Goal: Check status: Check status

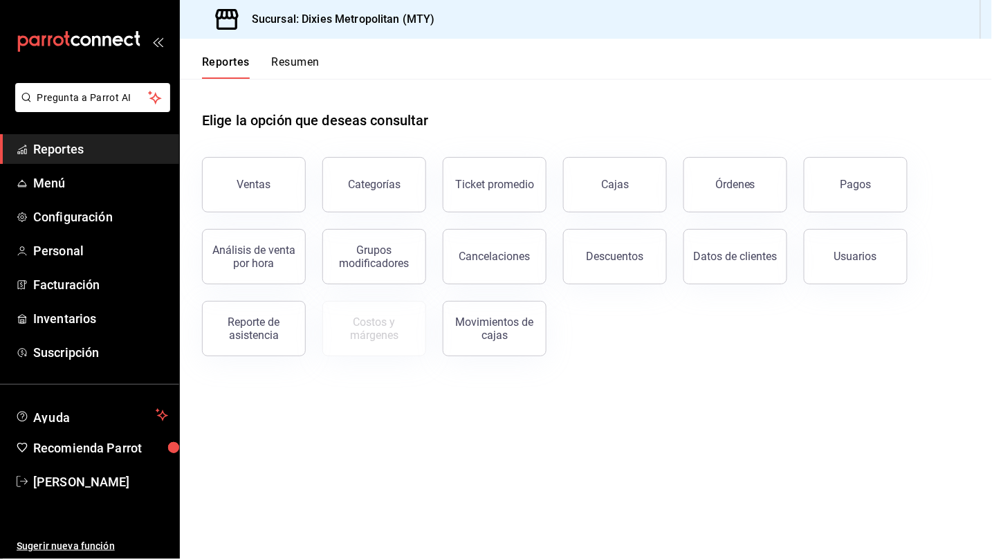
click at [679, 101] on div "Elige la opción que deseas consultar" at bounding box center [586, 110] width 768 height 62
click at [621, 177] on button "Cajas" at bounding box center [615, 184] width 104 height 55
click at [621, 177] on html "Pregunta a Parrot AI Reportes Menú Configuración Personal Facturación Inventari…" at bounding box center [496, 279] width 992 height 559
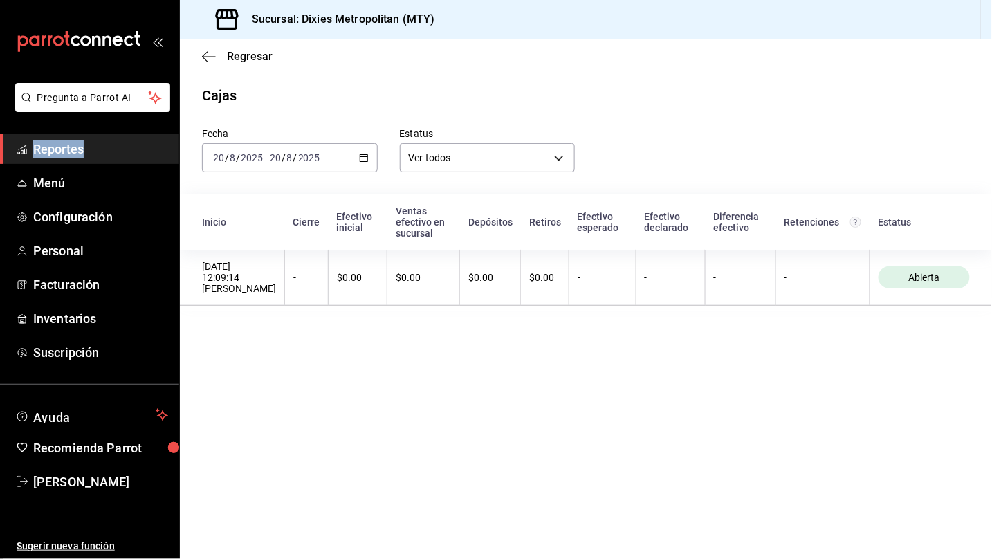
click at [360, 156] on icon "button" at bounding box center [364, 158] width 10 height 10
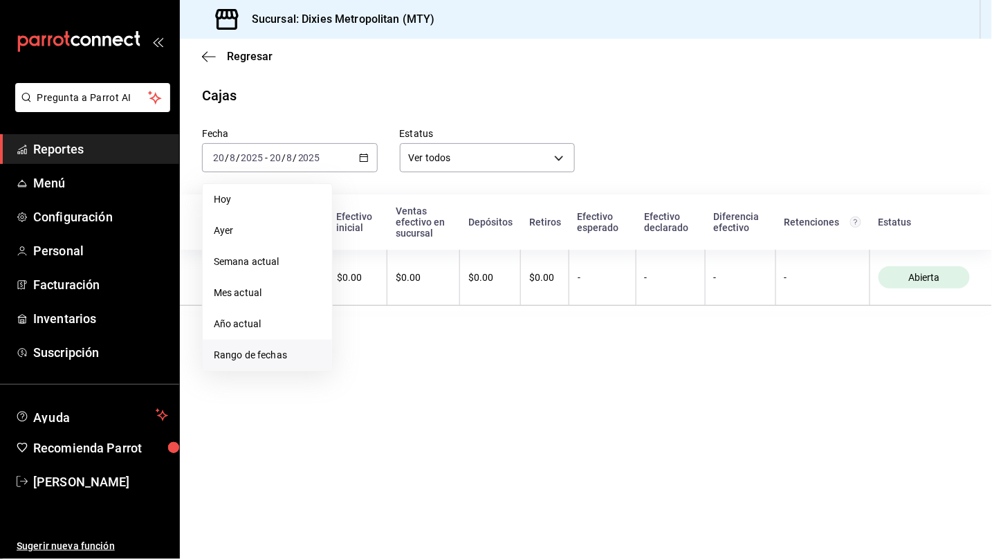
click at [264, 369] on li "Rango de fechas" at bounding box center [267, 355] width 129 height 31
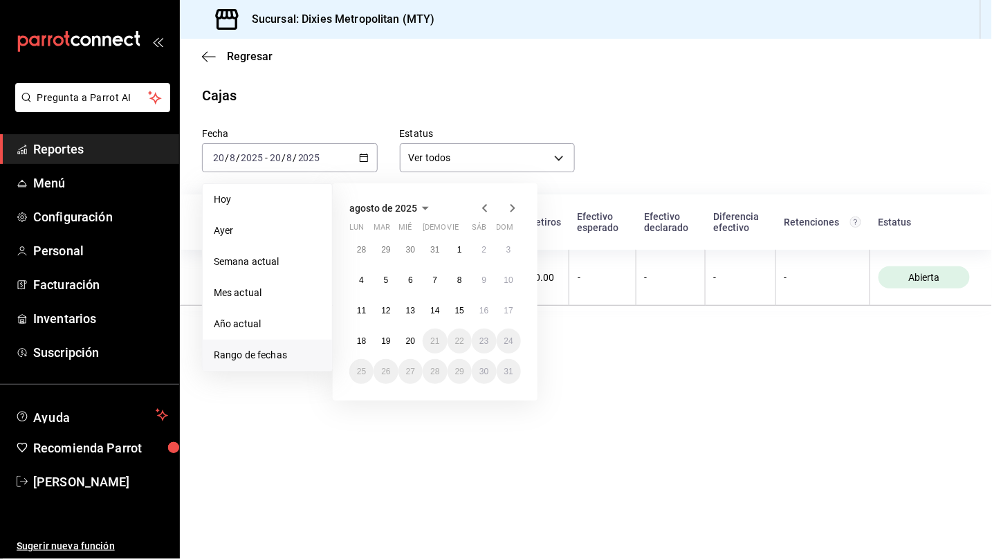
click at [275, 350] on span "Rango de fechas" at bounding box center [267, 355] width 107 height 15
click at [382, 338] on abbr "19" at bounding box center [385, 341] width 9 height 10
click at [382, 339] on abbr "19" at bounding box center [385, 341] width 9 height 10
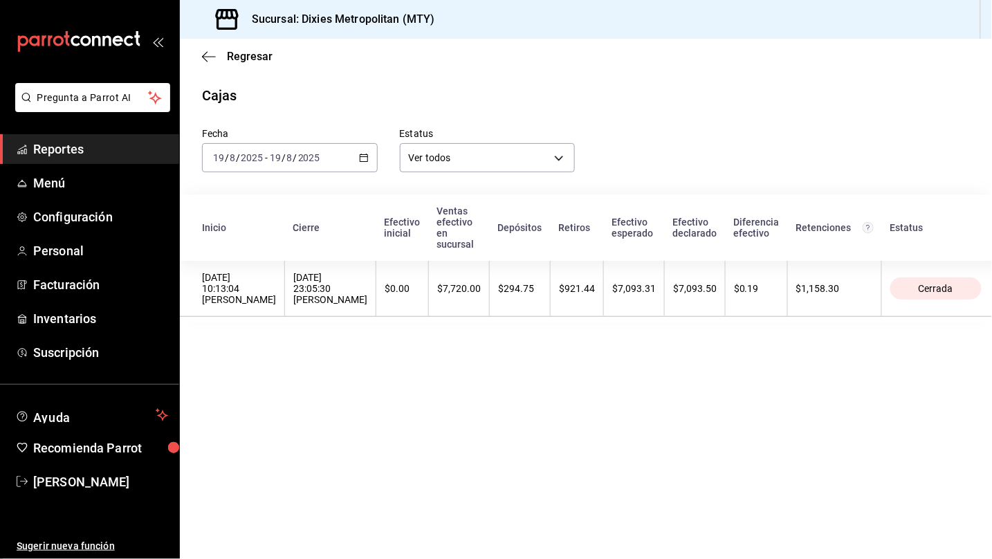
click at [688, 156] on div "Fecha [DATE] [DATE] - [DATE] [DATE] Estatus Ver todos ALL" at bounding box center [575, 139] width 790 height 66
